Goal: Task Accomplishment & Management: Use online tool/utility

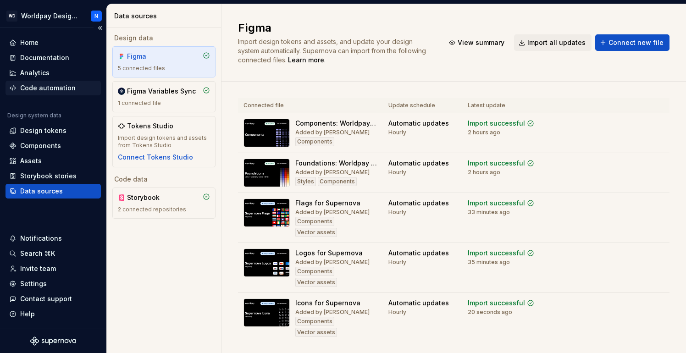
click at [46, 87] on div "Code automation" at bounding box center [47, 87] width 55 height 9
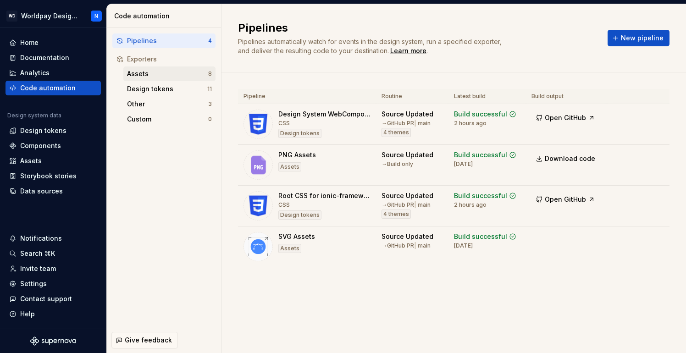
click at [146, 73] on div "Assets" at bounding box center [167, 73] width 81 height 9
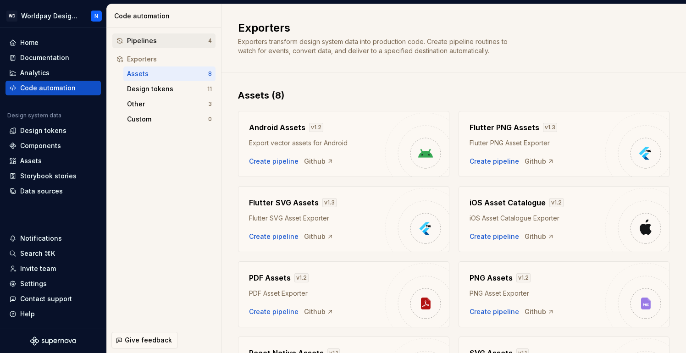
click at [163, 39] on div "Pipelines" at bounding box center [167, 40] width 81 height 9
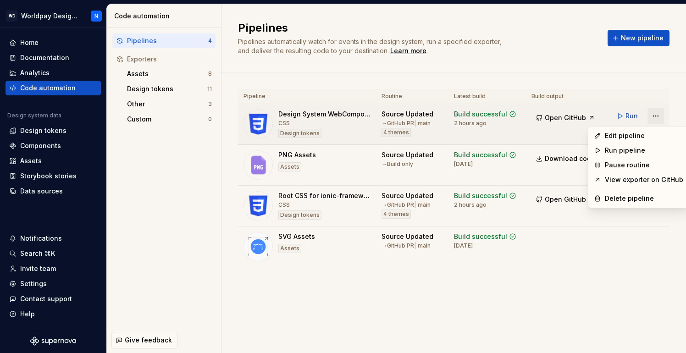
click at [655, 117] on html "WD Worldpay Design System N Home Documentation Analytics Code automation Design…" at bounding box center [343, 176] width 686 height 353
click at [632, 134] on div "Edit pipeline" at bounding box center [644, 135] width 78 height 9
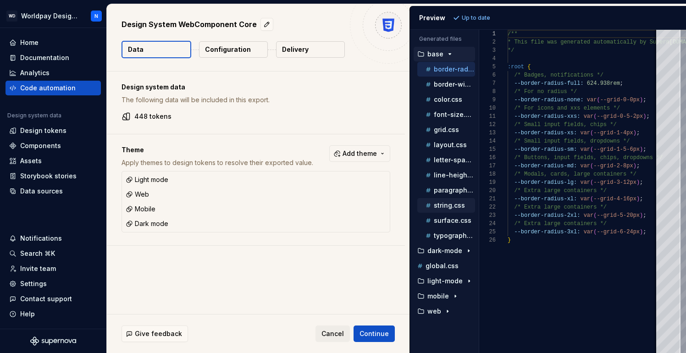
click at [453, 206] on p "string.css" at bounding box center [449, 205] width 31 height 7
type textarea "**********"
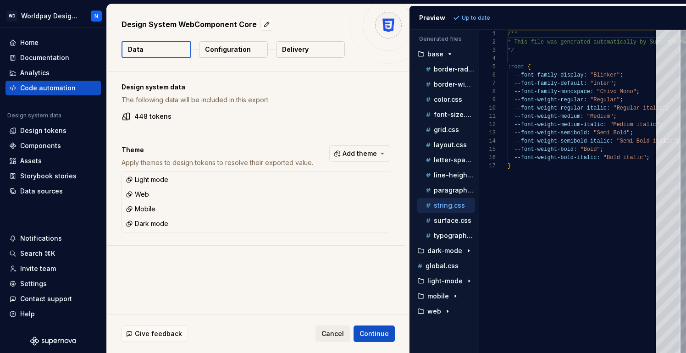
scroll to position [83, 0]
